Goal: Information Seeking & Learning: Learn about a topic

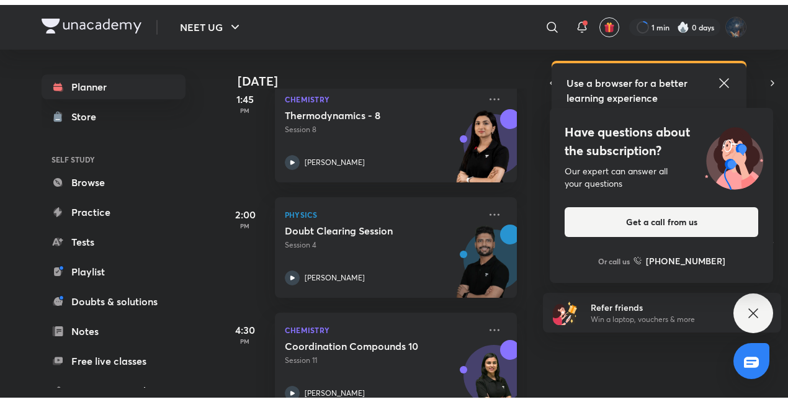
scroll to position [656, 0]
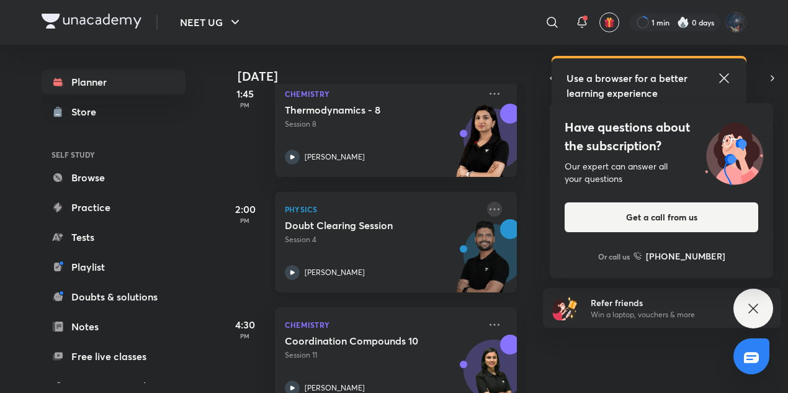
click at [305, 206] on icon at bounding box center [494, 209] width 15 height 15
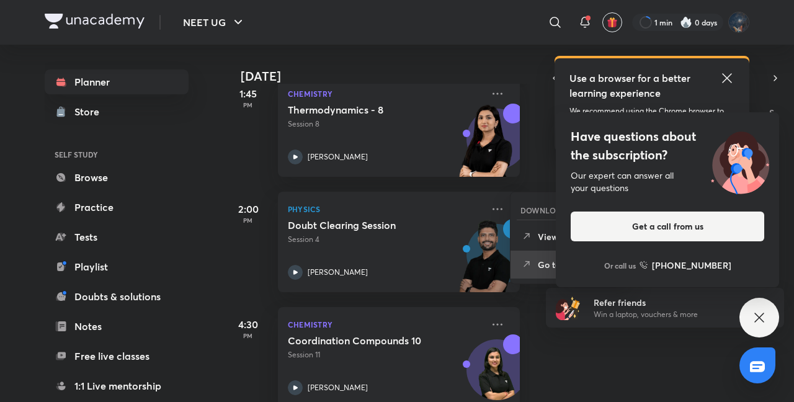
click at [305, 266] on p "Go to course page" at bounding box center [581, 264] width 86 height 13
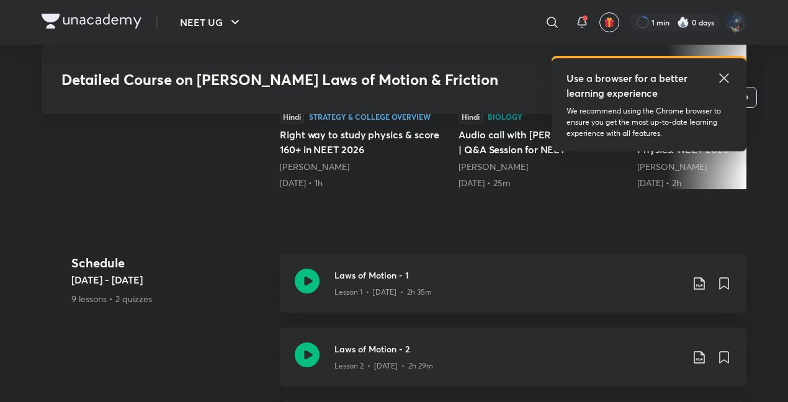
scroll to position [405, 0]
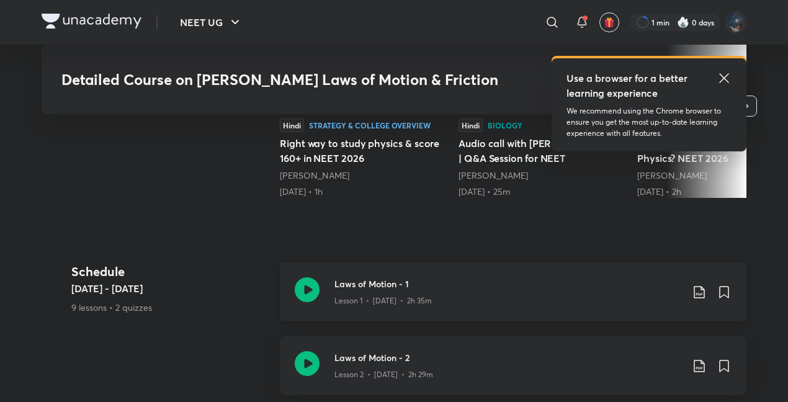
click at [305, 262] on div "Laws of Motion - 1 Lesson 1 • [DATE] • 2h 35m" at bounding box center [513, 291] width 467 height 59
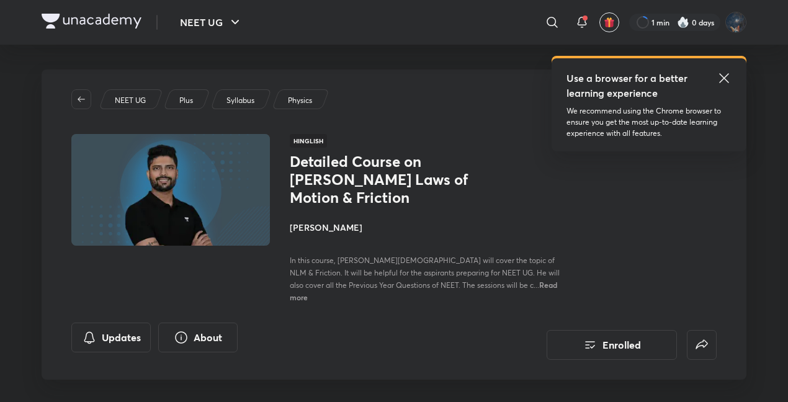
click at [305, 221] on h4 "[PERSON_NAME]" at bounding box center [429, 227] width 278 height 13
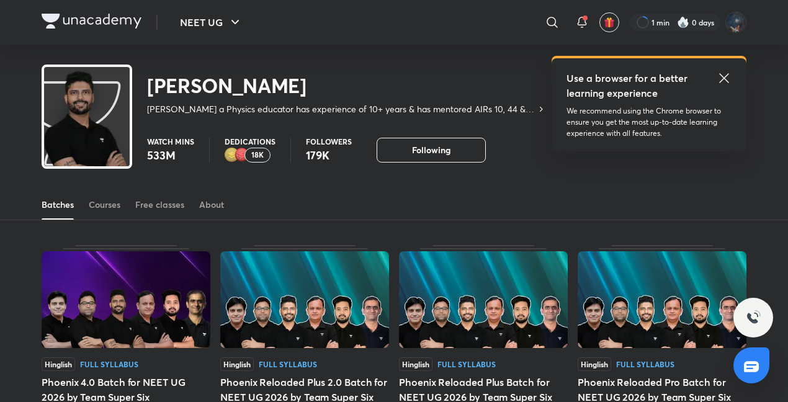
scroll to position [104, 0]
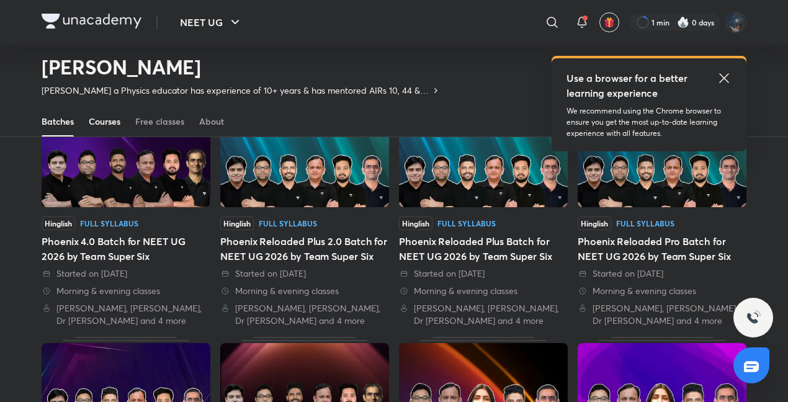
click at [105, 124] on div "Courses" at bounding box center [105, 121] width 32 height 12
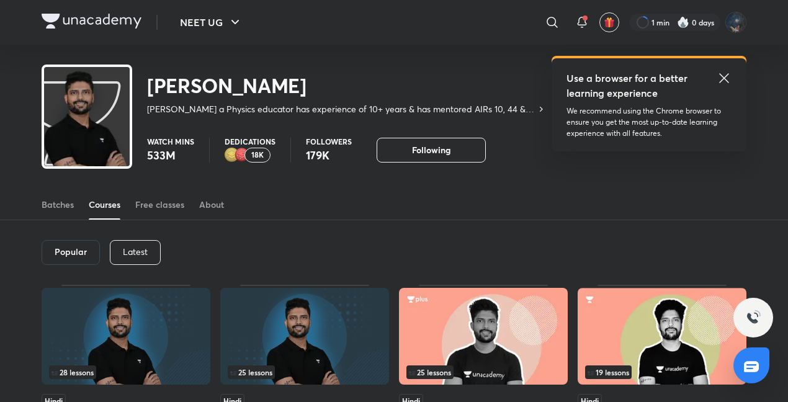
click at [135, 243] on div "Latest" at bounding box center [135, 252] width 51 height 25
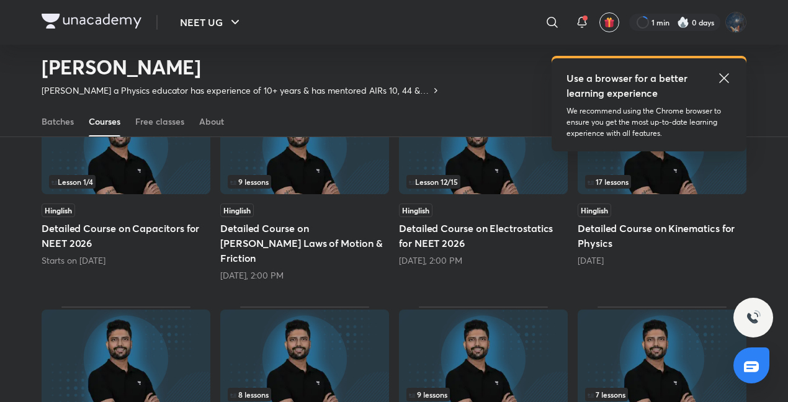
scroll to position [175, 0]
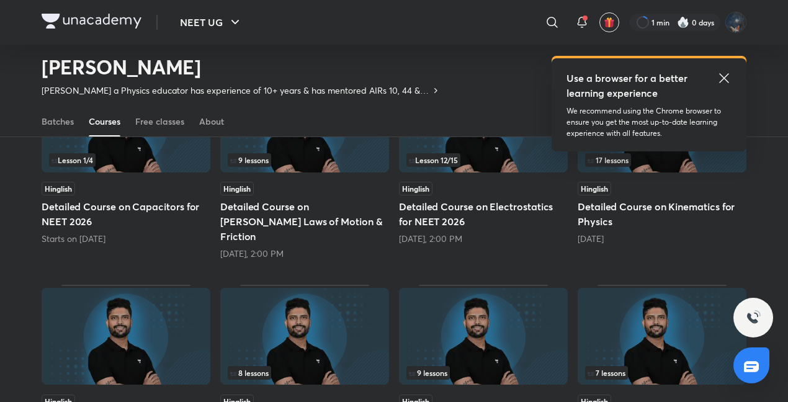
click at [305, 168] on img at bounding box center [483, 124] width 169 height 97
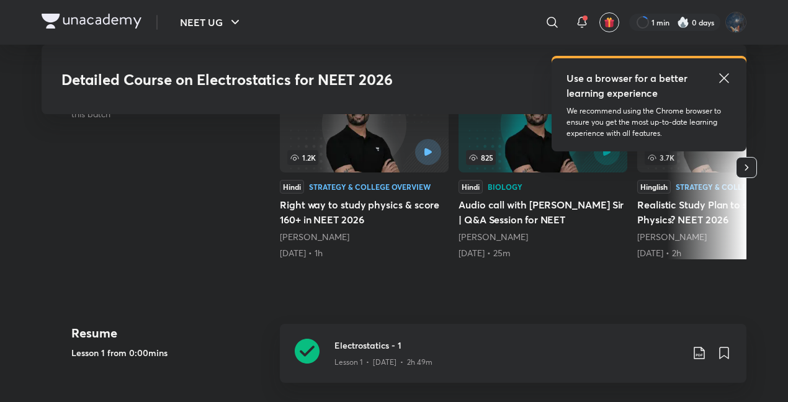
scroll to position [411, 0]
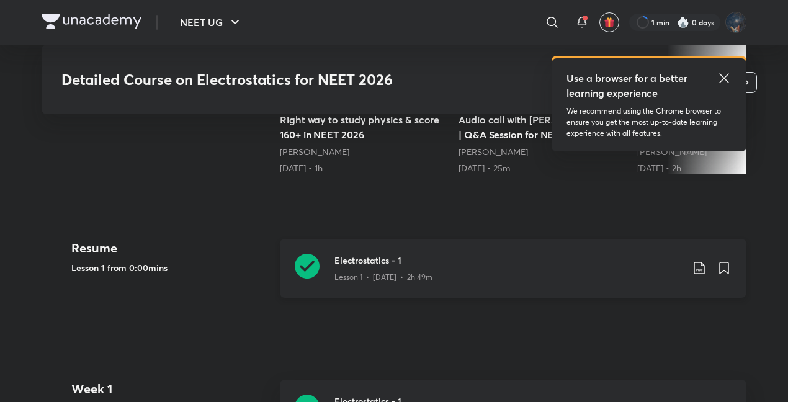
click at [305, 272] on p "Lesson 1 • [DATE] • 2h 49m" at bounding box center [383, 277] width 98 height 11
